Goal: Information Seeking & Learning: Check status

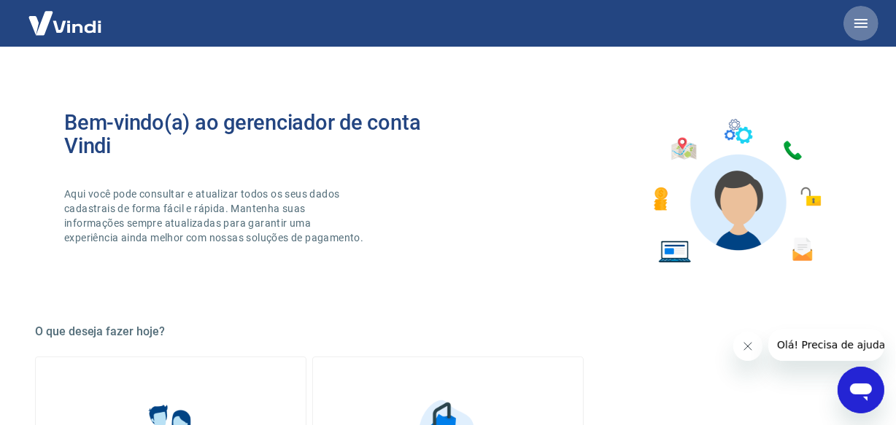
click at [867, 20] on icon "button" at bounding box center [861, 24] width 18 height 18
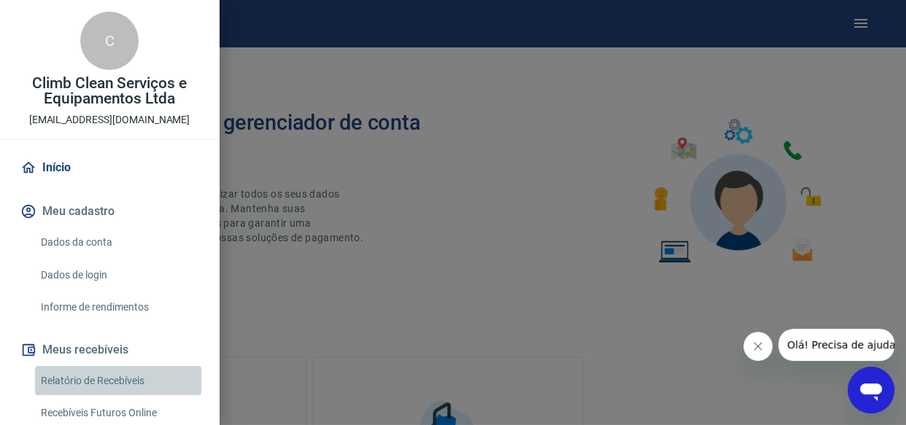
click at [123, 382] on link "Relatório de Recebíveis" at bounding box center [118, 381] width 166 height 30
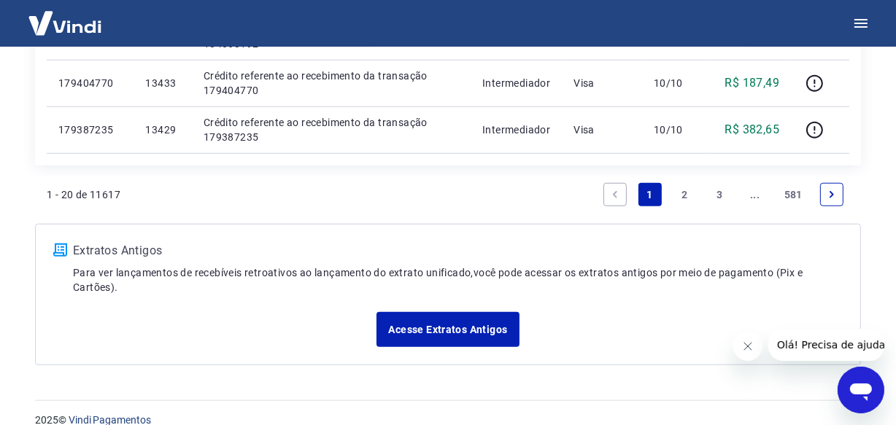
scroll to position [1217, 0]
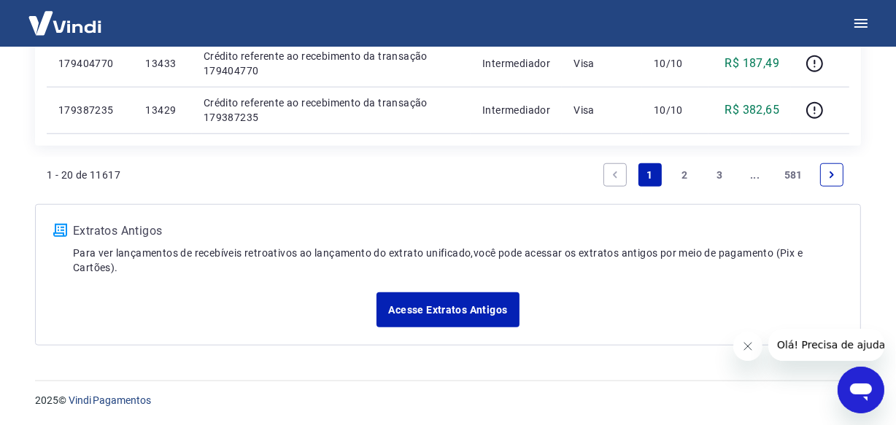
click at [715, 180] on link "3" at bounding box center [720, 174] width 23 height 23
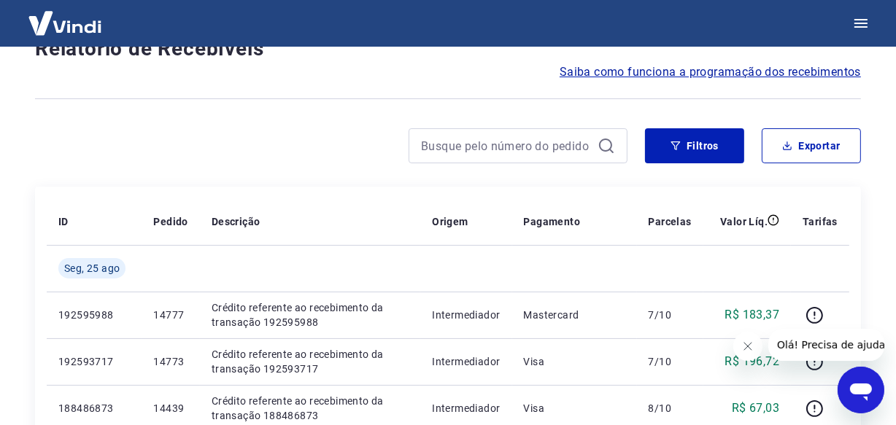
scroll to position [1263, 0]
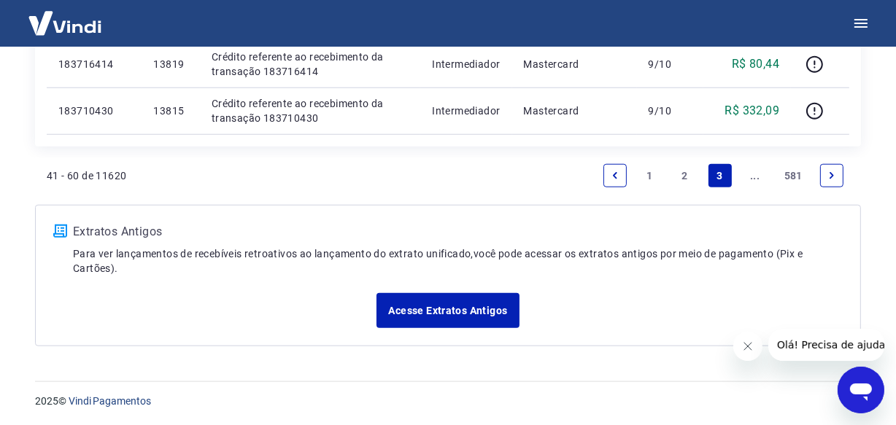
click at [832, 177] on icon "Next page" at bounding box center [832, 176] width 10 height 10
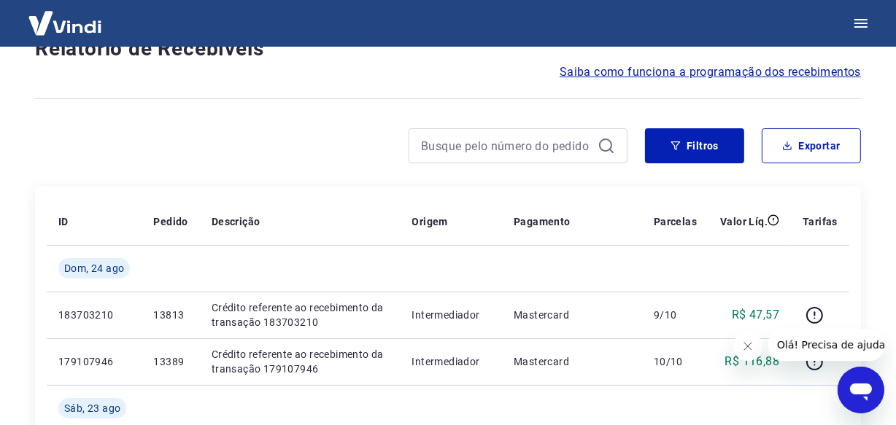
scroll to position [1358, 0]
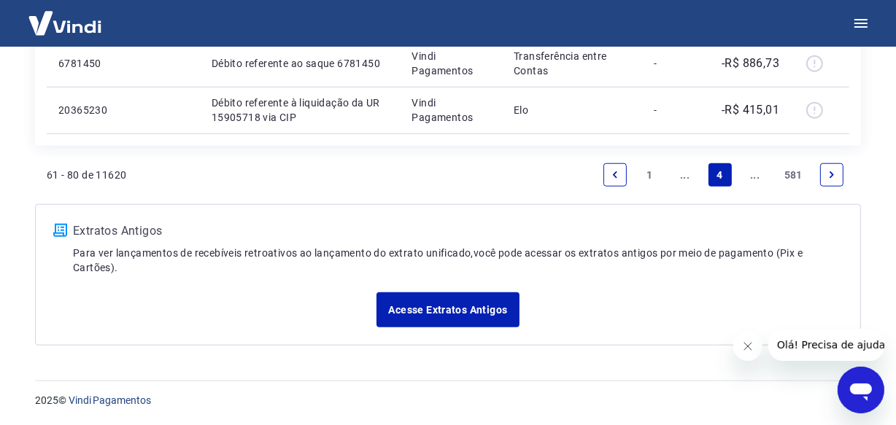
click at [832, 177] on icon "Next page" at bounding box center [832, 175] width 10 height 10
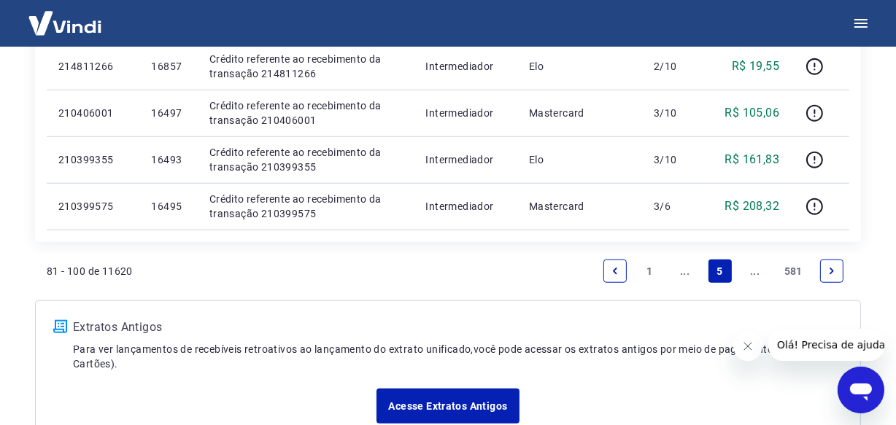
scroll to position [1263, 0]
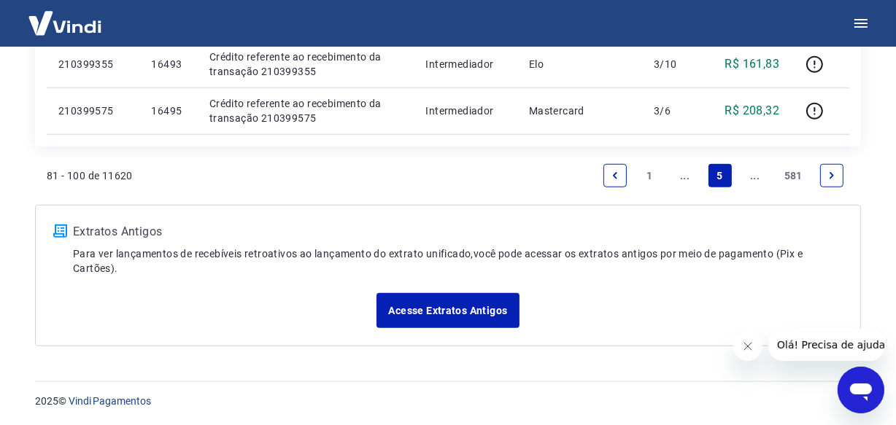
click at [825, 173] on link "Next page" at bounding box center [831, 175] width 23 height 23
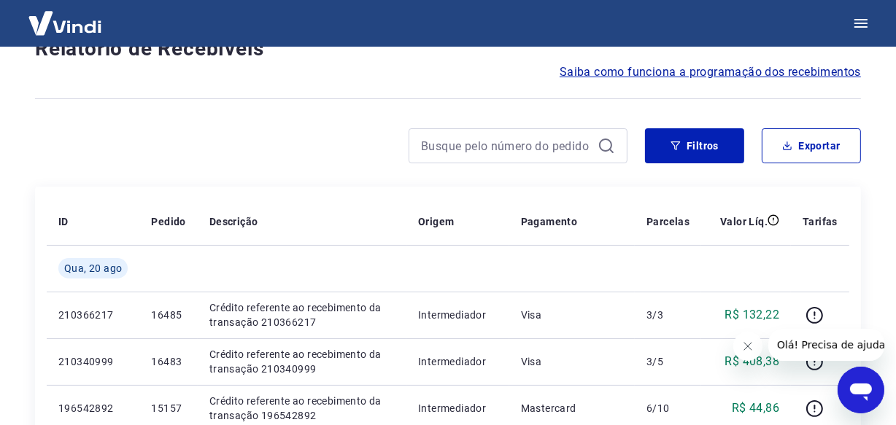
scroll to position [1310, 0]
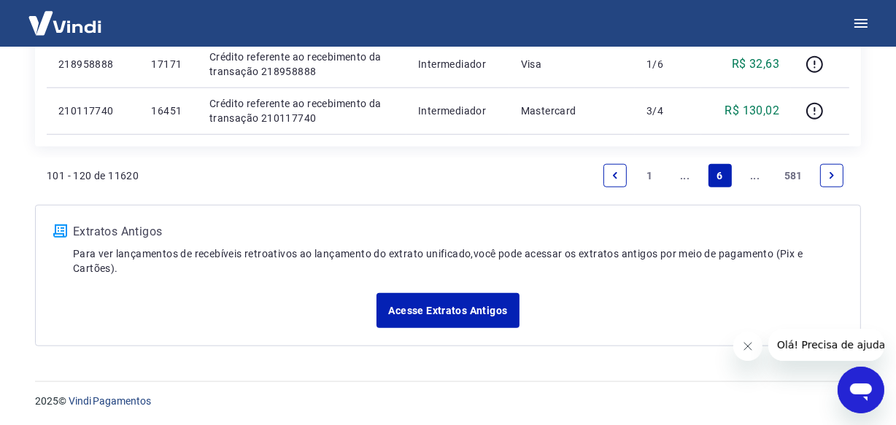
click at [842, 172] on link "Next page" at bounding box center [831, 175] width 23 height 23
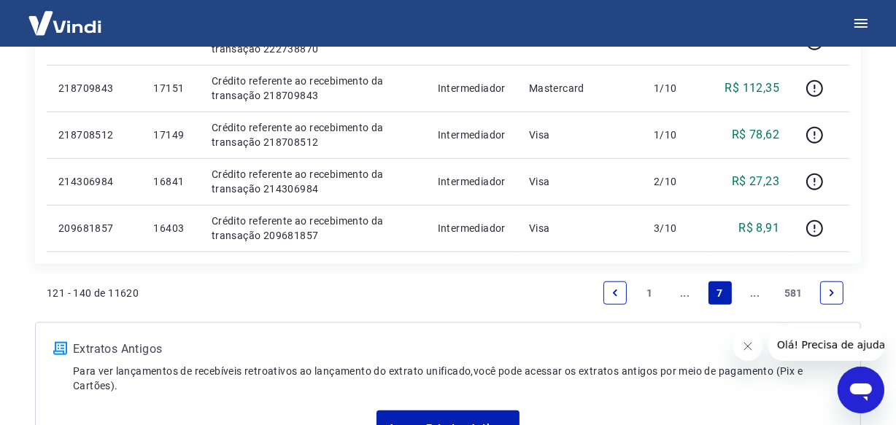
scroll to position [1310, 0]
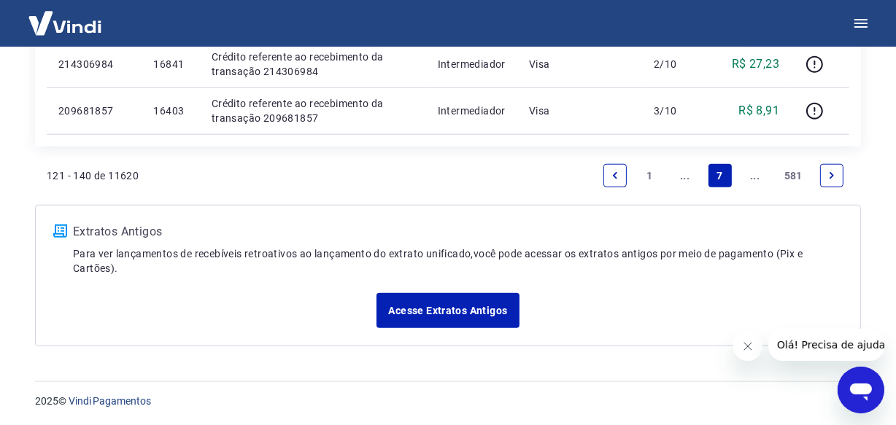
click at [837, 174] on link "Next page" at bounding box center [831, 175] width 23 height 23
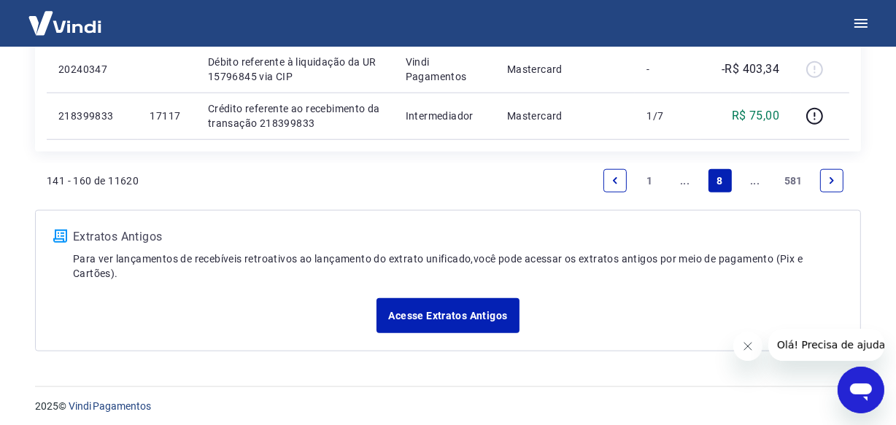
scroll to position [1310, 0]
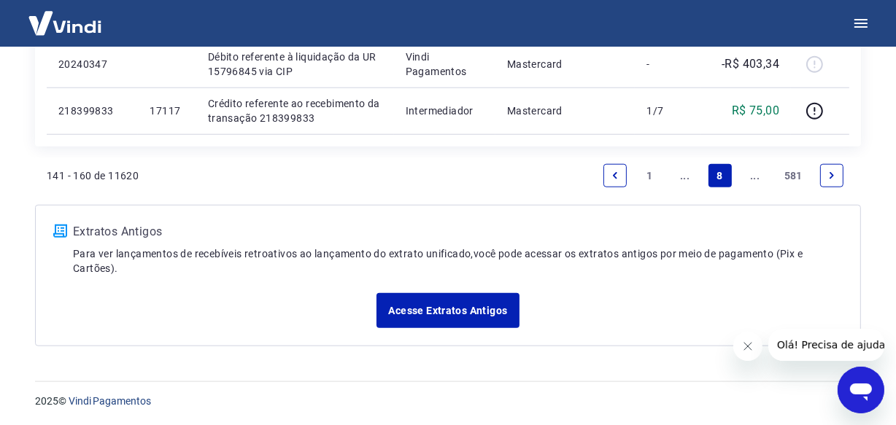
click at [830, 172] on icon "Next page" at bounding box center [832, 176] width 10 height 10
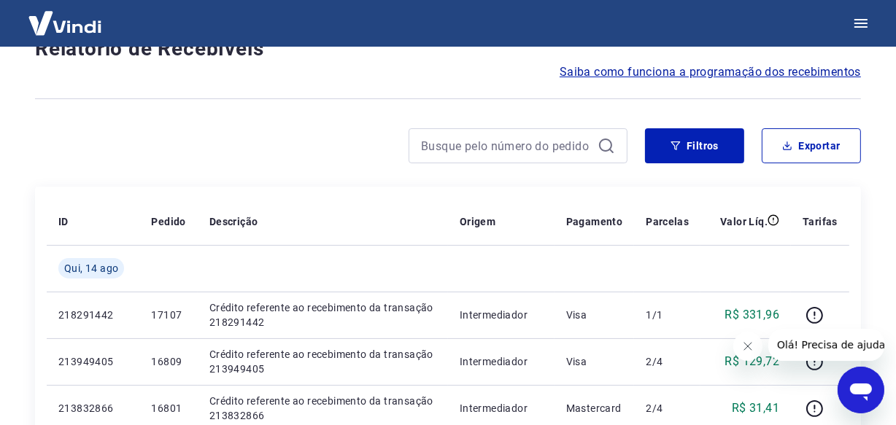
scroll to position [1263, 0]
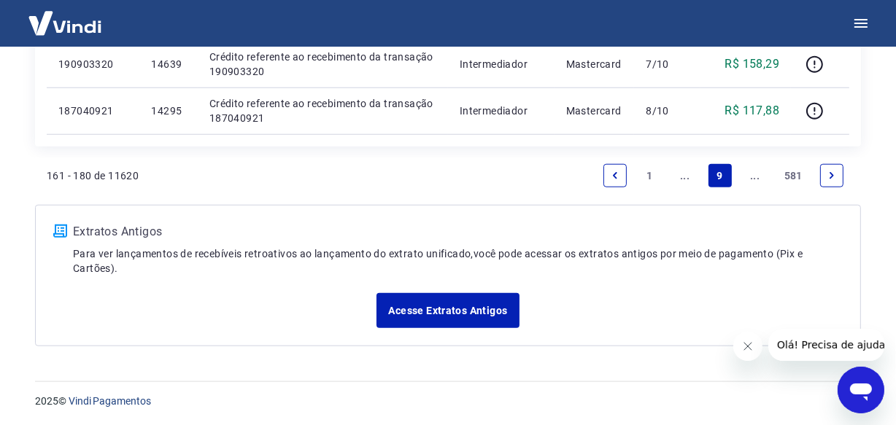
click at [830, 172] on icon "Next page" at bounding box center [832, 176] width 10 height 10
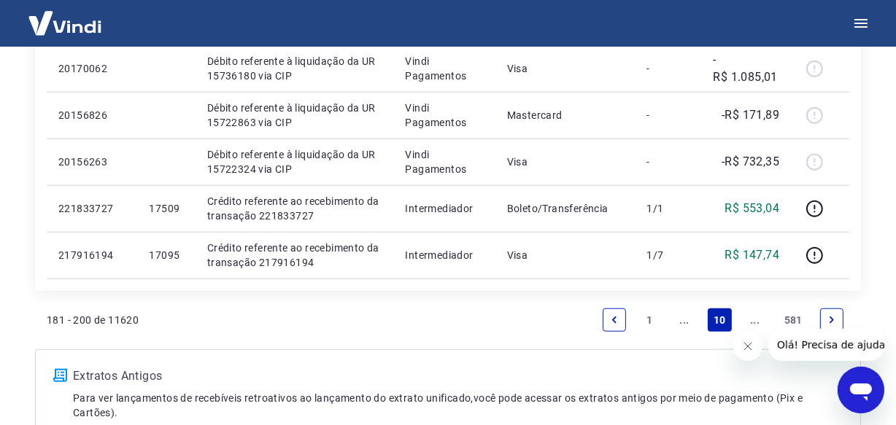
scroll to position [1131, 0]
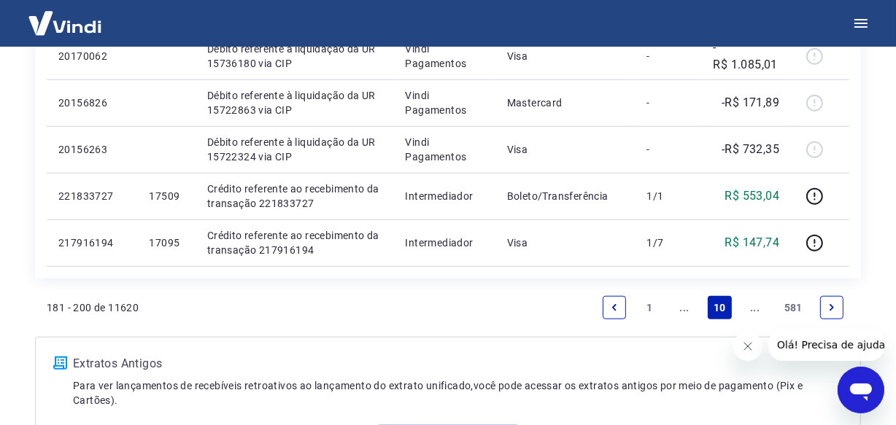
click at [830, 306] on icon "Next page" at bounding box center [832, 308] width 10 height 10
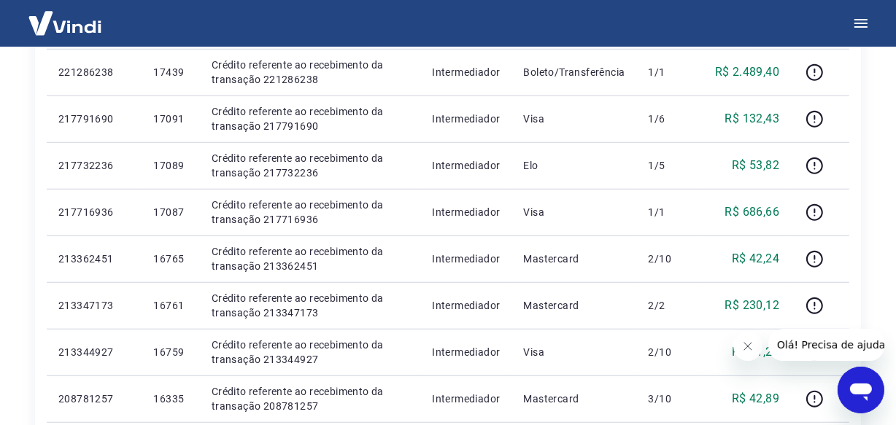
scroll to position [1194, 0]
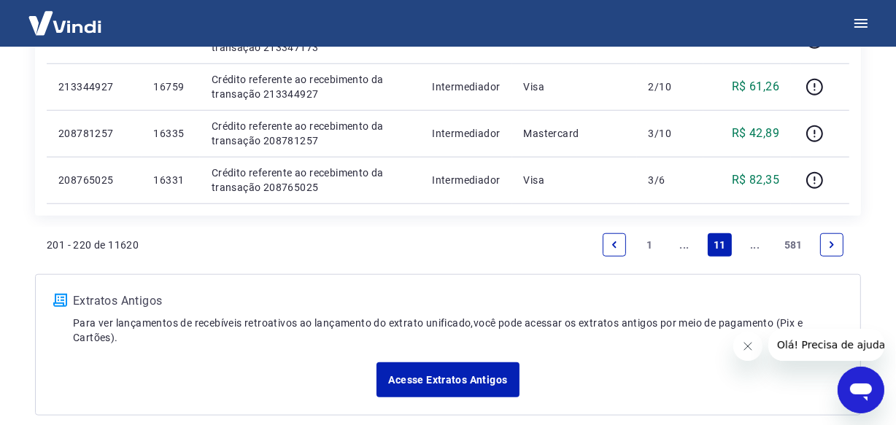
click at [825, 251] on link "Next page" at bounding box center [831, 245] width 23 height 23
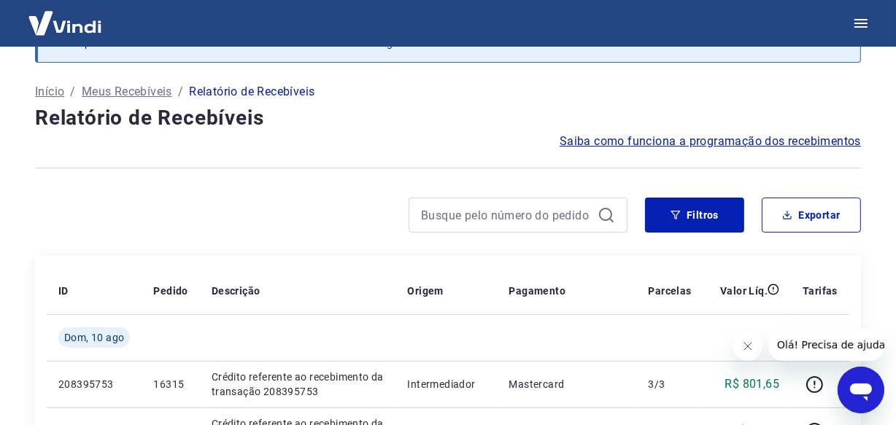
scroll to position [1241, 0]
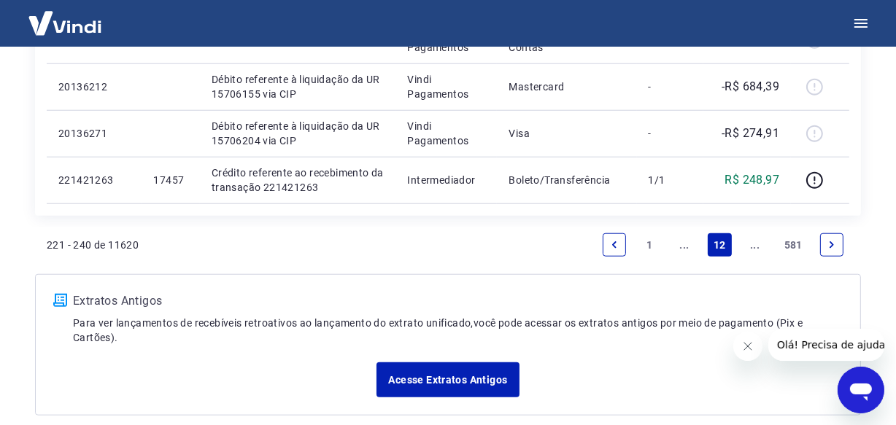
click at [825, 247] on link "Next page" at bounding box center [831, 245] width 23 height 23
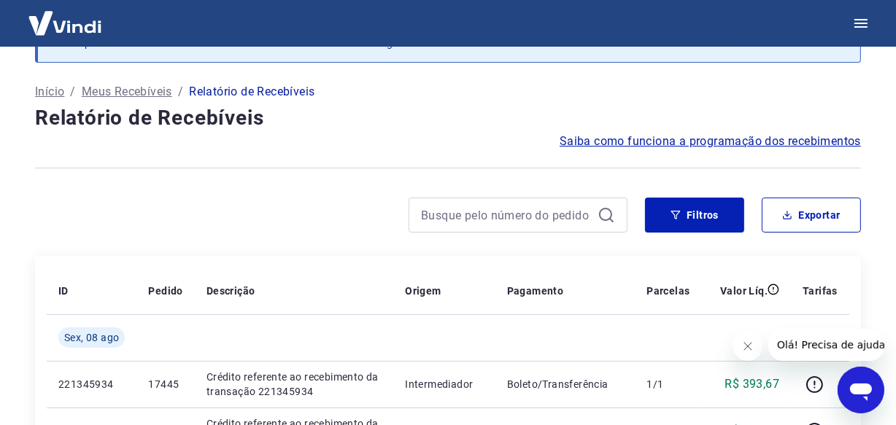
scroll to position [1194, 0]
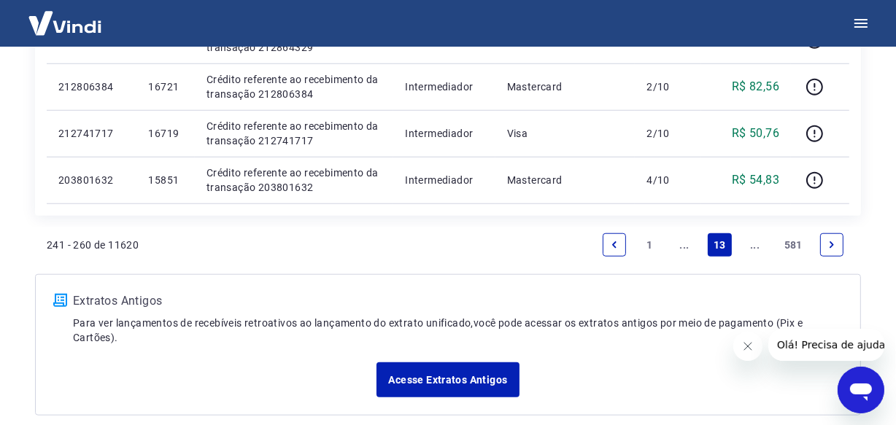
click at [850, 237] on div "241 - 260 de 11620 1 ... 13 ... 581" at bounding box center [448, 251] width 826 height 47
click at [841, 239] on link "Next page" at bounding box center [831, 245] width 23 height 23
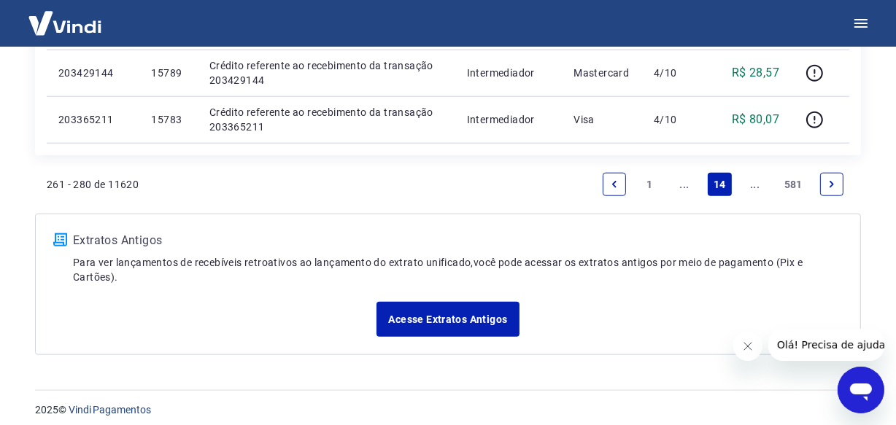
scroll to position [1306, 0]
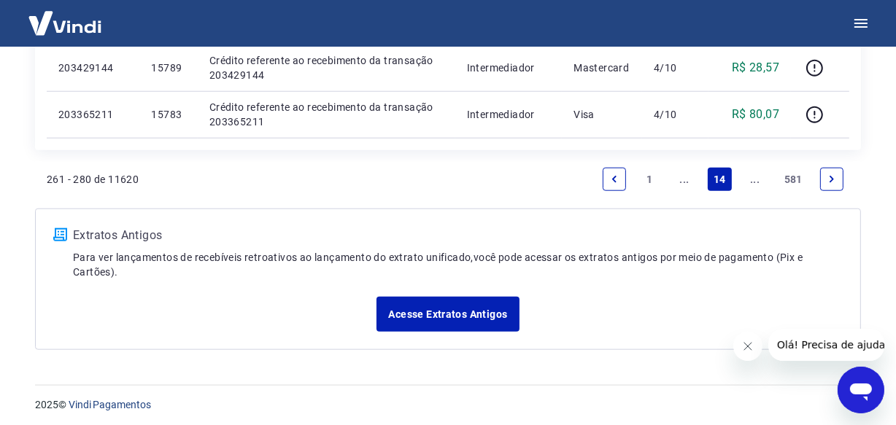
click at [831, 182] on icon "Next page" at bounding box center [832, 179] width 10 height 10
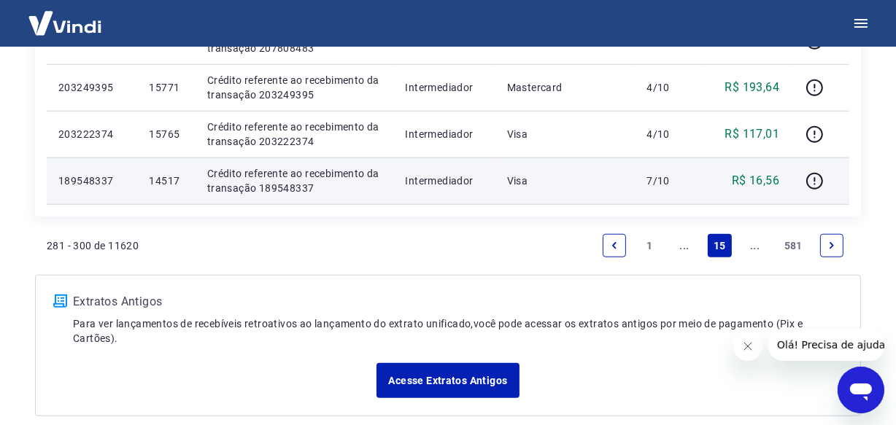
scroll to position [1194, 0]
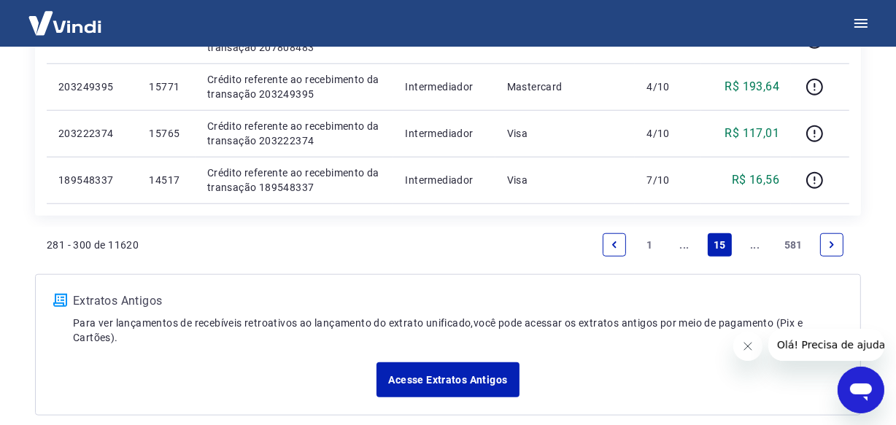
click at [831, 242] on icon "Next page" at bounding box center [832, 245] width 4 height 7
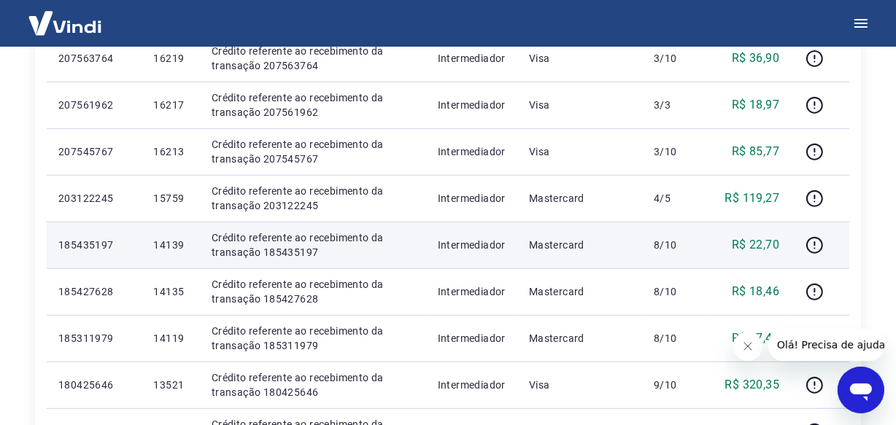
scroll to position [842, 0]
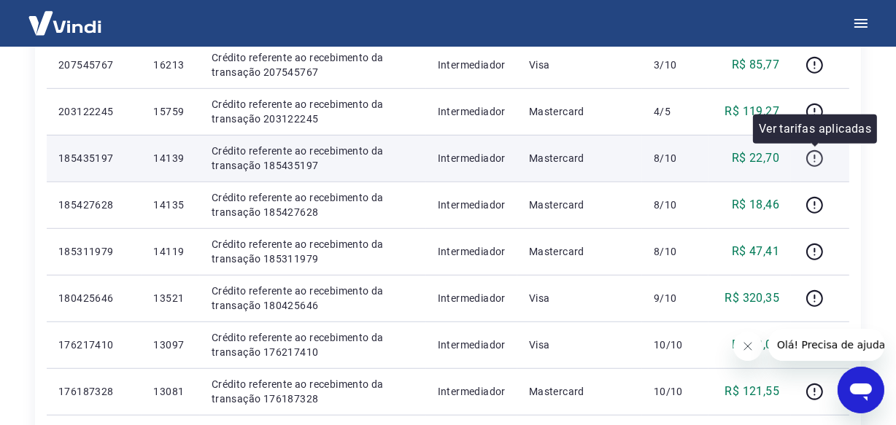
click at [814, 158] on icon "button" at bounding box center [815, 159] width 18 height 18
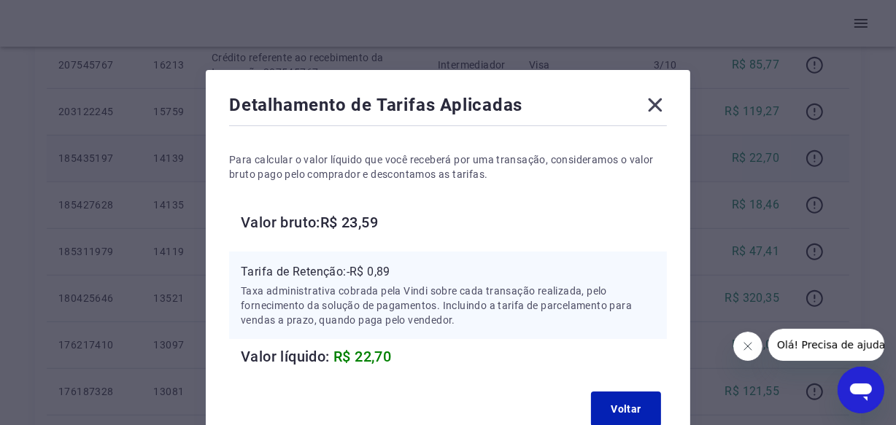
click at [655, 104] on icon at bounding box center [656, 106] width 14 height 14
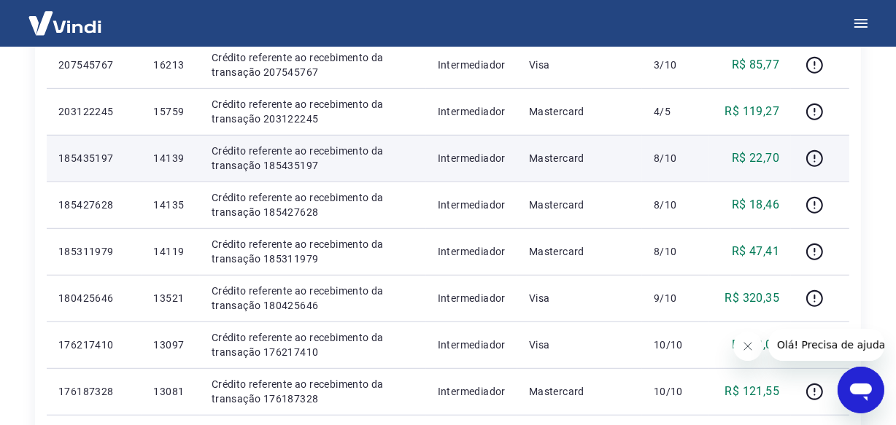
click at [365, 162] on p "Crédito referente ao recebimento da transação 185435197" at bounding box center [313, 158] width 203 height 29
click at [307, 163] on p "Crédito referente ao recebimento da transação 185435197" at bounding box center [313, 158] width 203 height 29
click at [99, 161] on p "185435197" at bounding box center [94, 158] width 72 height 15
click at [815, 161] on icon "button" at bounding box center [814, 161] width 1 height 1
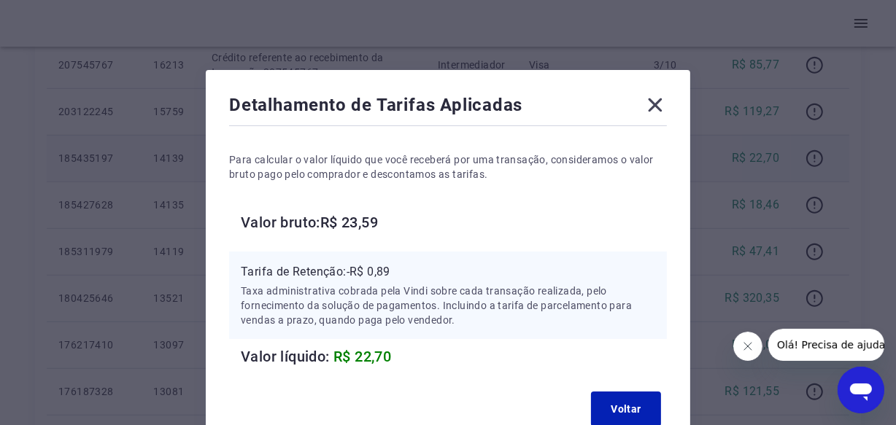
click at [664, 106] on icon at bounding box center [655, 104] width 23 height 23
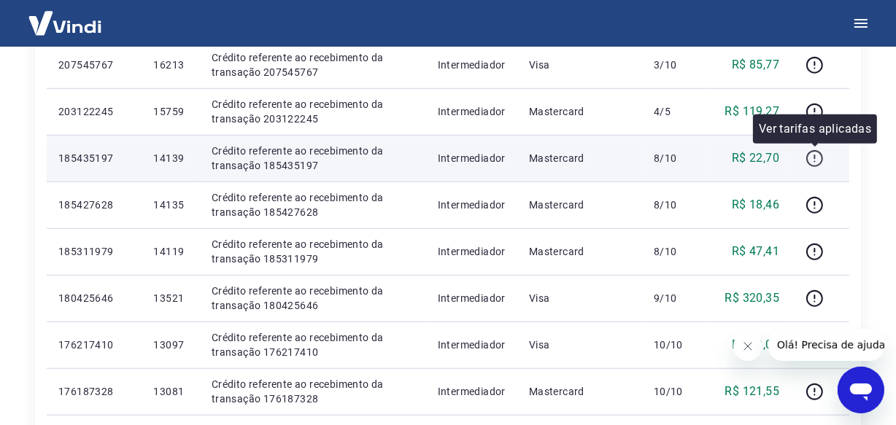
click at [812, 156] on icon "button" at bounding box center [815, 159] width 18 height 18
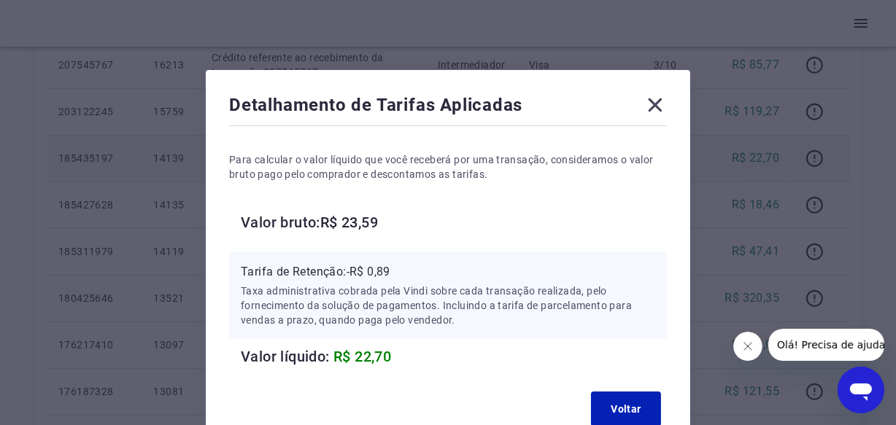
click at [656, 103] on icon at bounding box center [656, 106] width 14 height 14
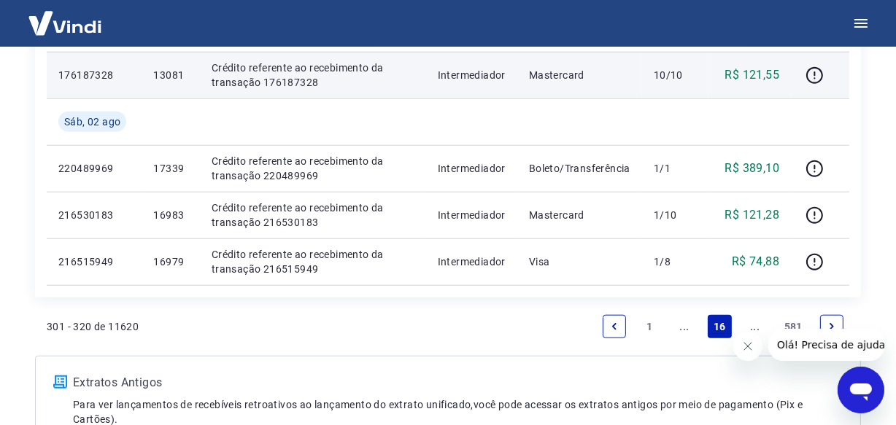
scroll to position [1174, 0]
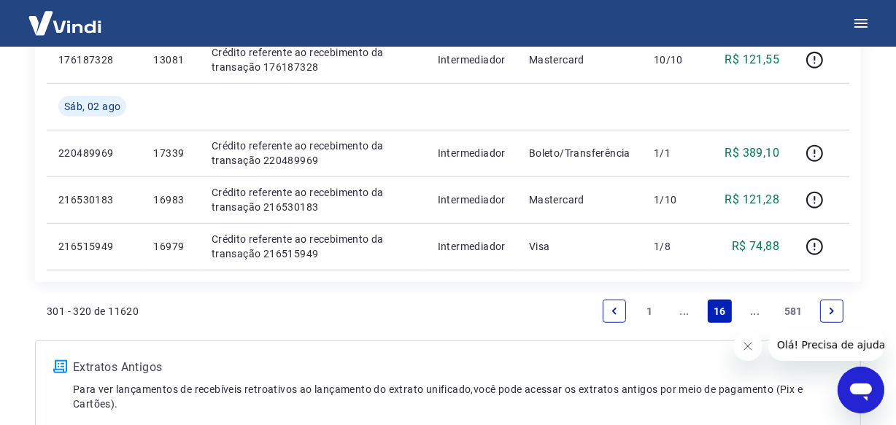
click at [824, 310] on link "Next page" at bounding box center [831, 311] width 23 height 23
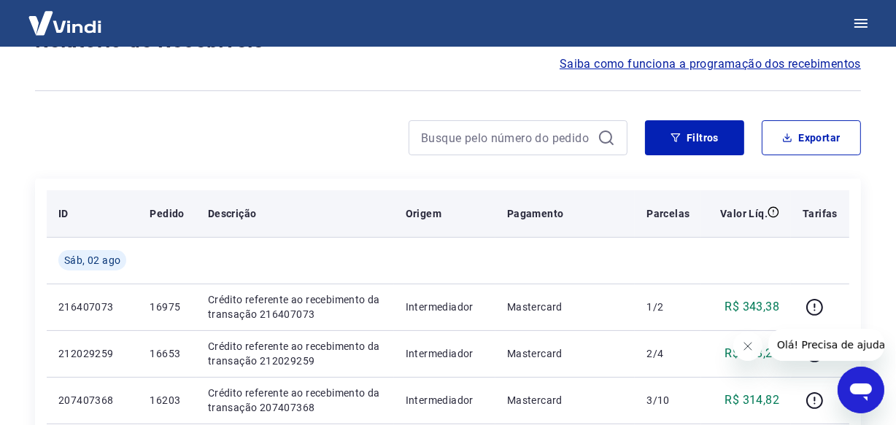
scroll to position [199, 0]
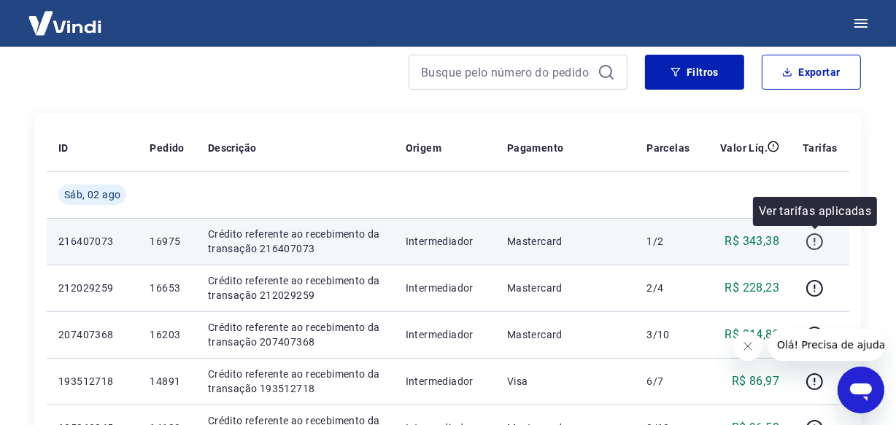
click at [815, 243] on icon "button" at bounding box center [815, 242] width 18 height 18
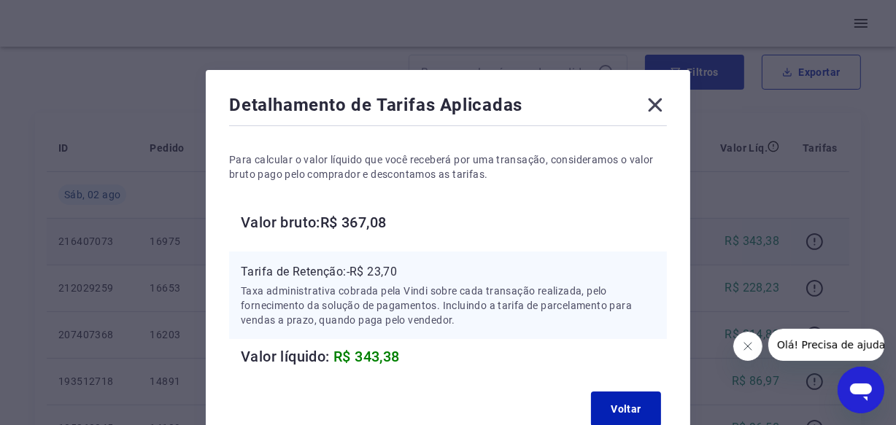
click at [650, 104] on icon at bounding box center [655, 104] width 23 height 23
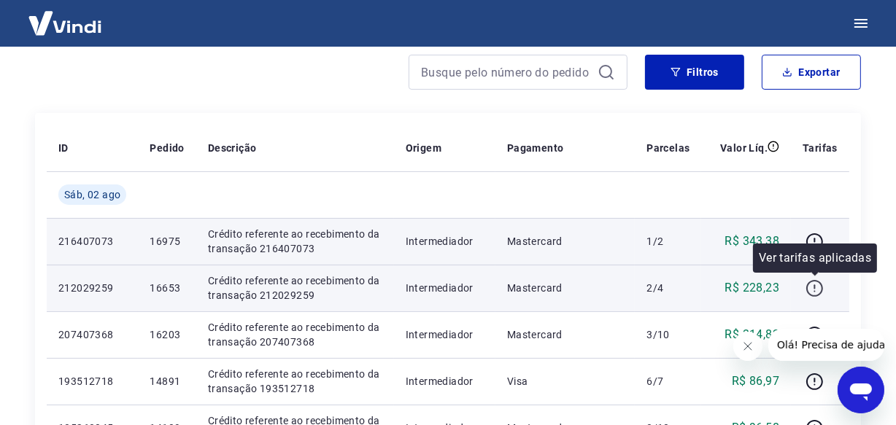
click at [811, 284] on icon "button" at bounding box center [815, 289] width 18 height 18
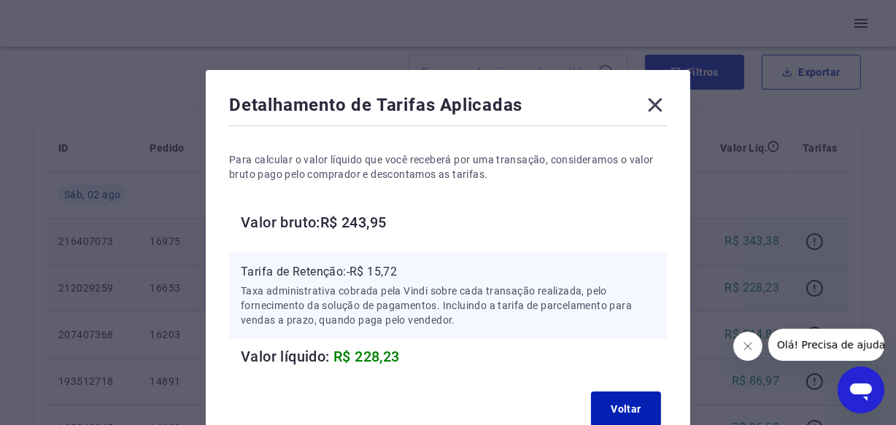
click at [661, 104] on icon at bounding box center [655, 104] width 23 height 23
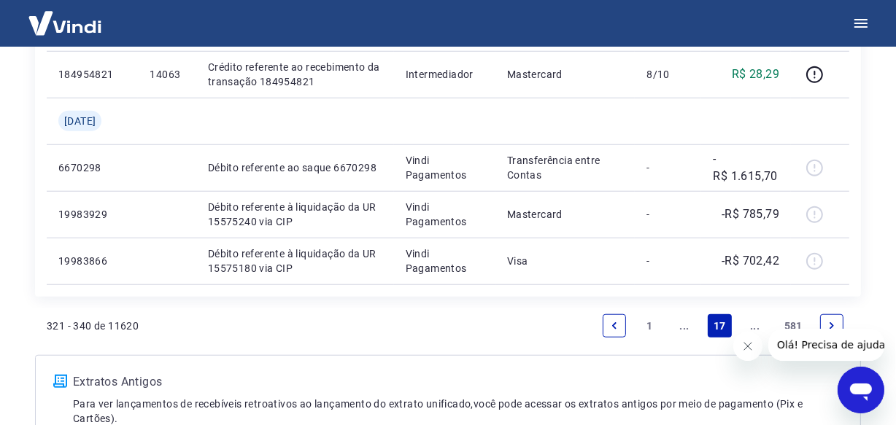
scroll to position [1139, 0]
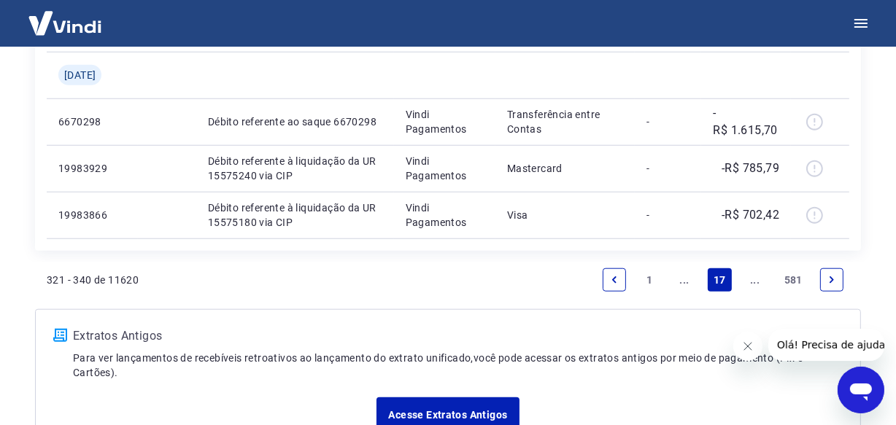
click at [833, 269] on link "Next page" at bounding box center [831, 280] width 23 height 23
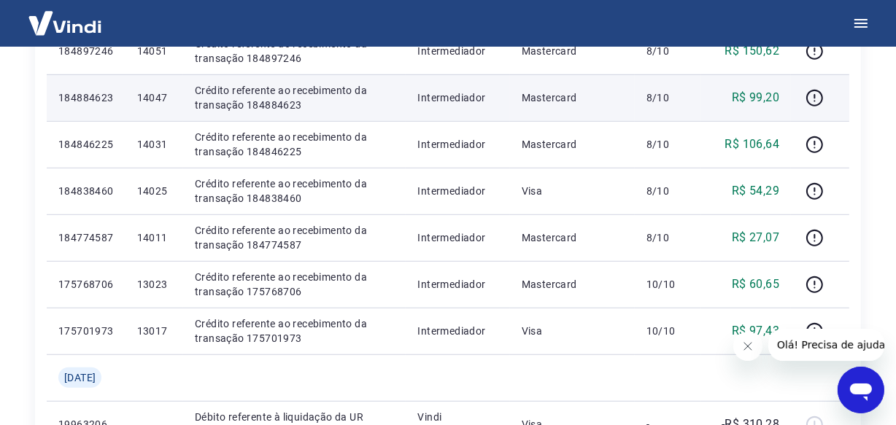
scroll to position [763, 0]
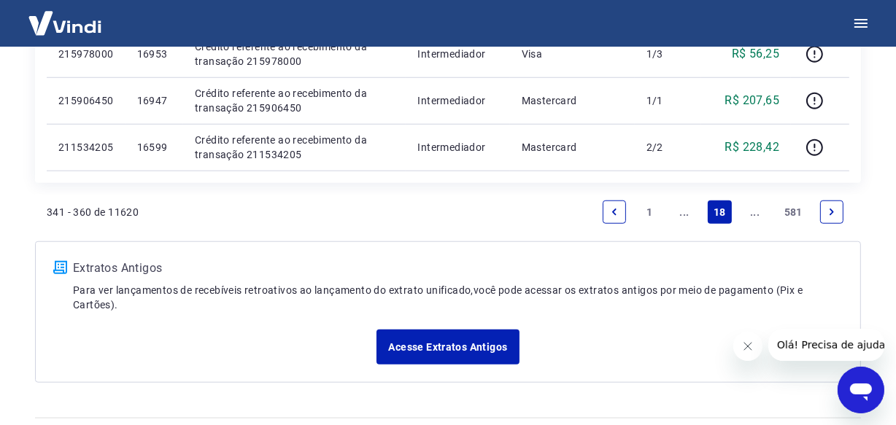
scroll to position [1228, 0]
click at [828, 212] on icon "Next page" at bounding box center [832, 212] width 10 height 10
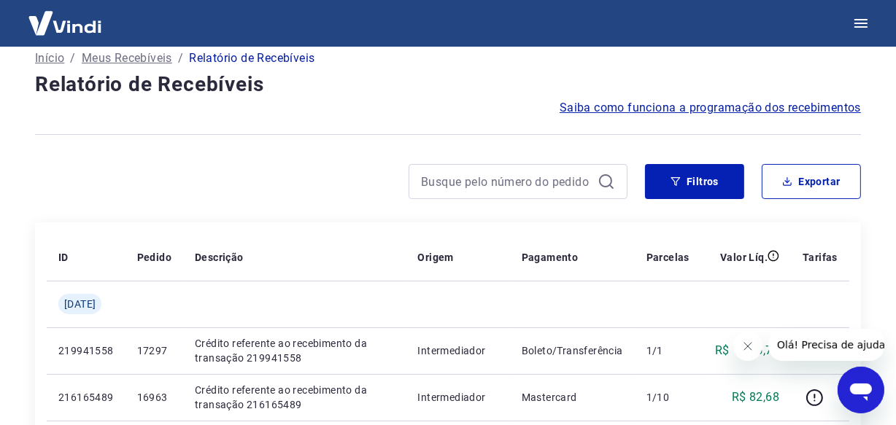
scroll to position [1228, 0]
